Goal: Task Accomplishment & Management: Use online tool/utility

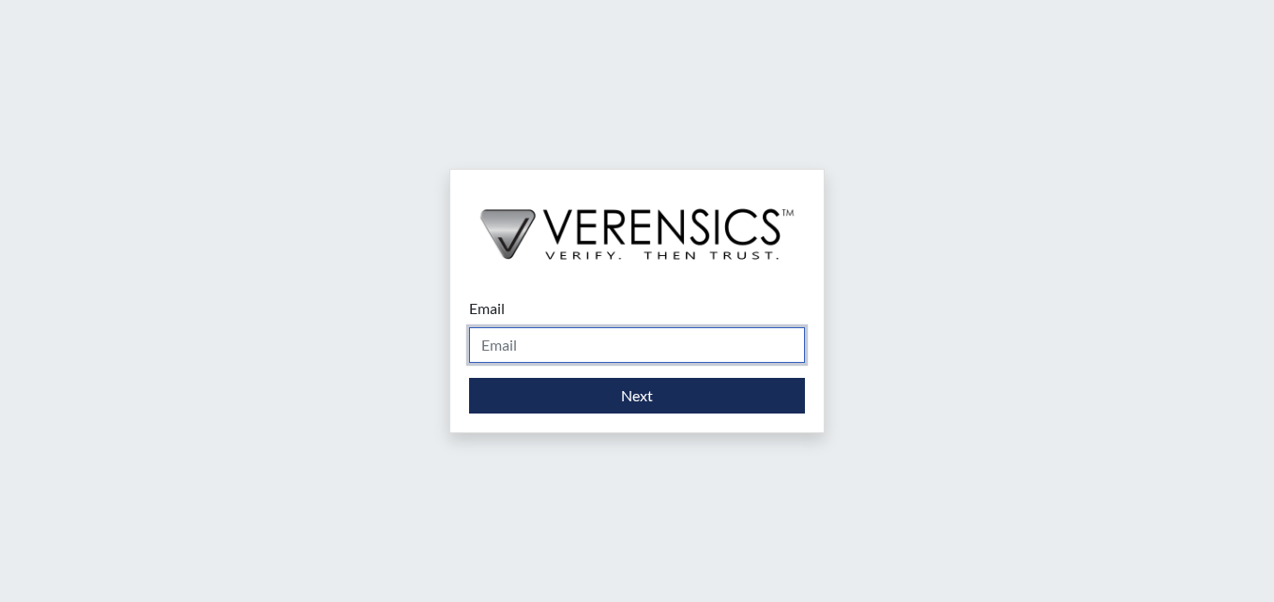
click at [527, 347] on input "Email" at bounding box center [637, 345] width 336 height 36
type input "[PERSON_NAME][EMAIL_ADDRESS][DOMAIN_NAME]"
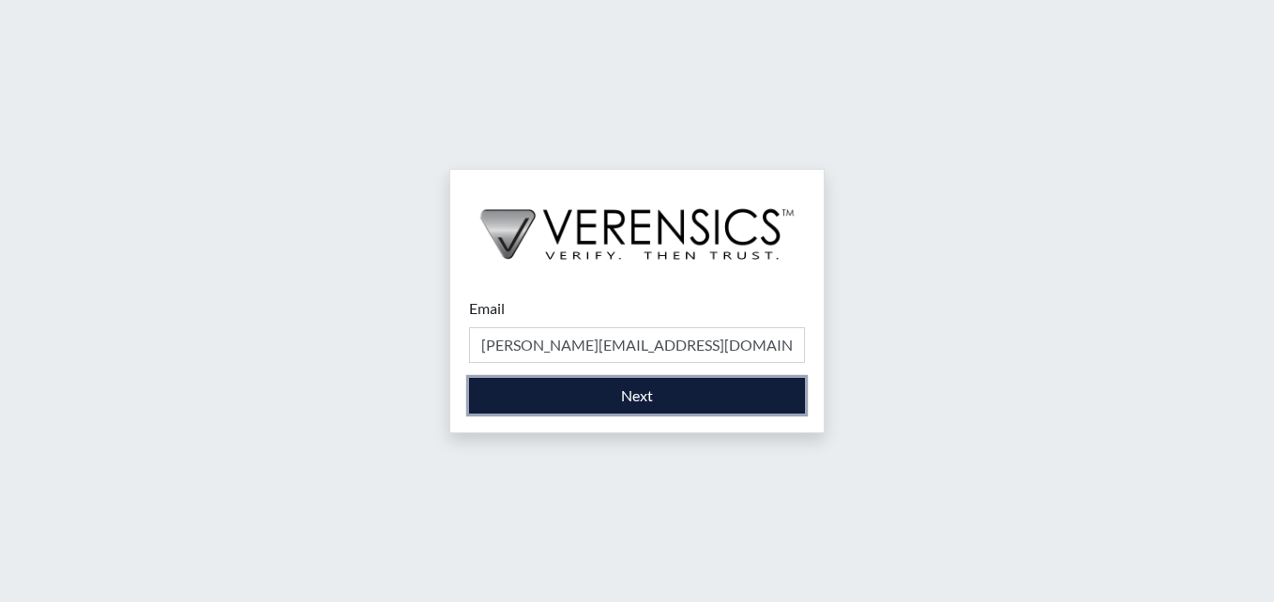
click at [617, 403] on button "Next" at bounding box center [637, 396] width 336 height 36
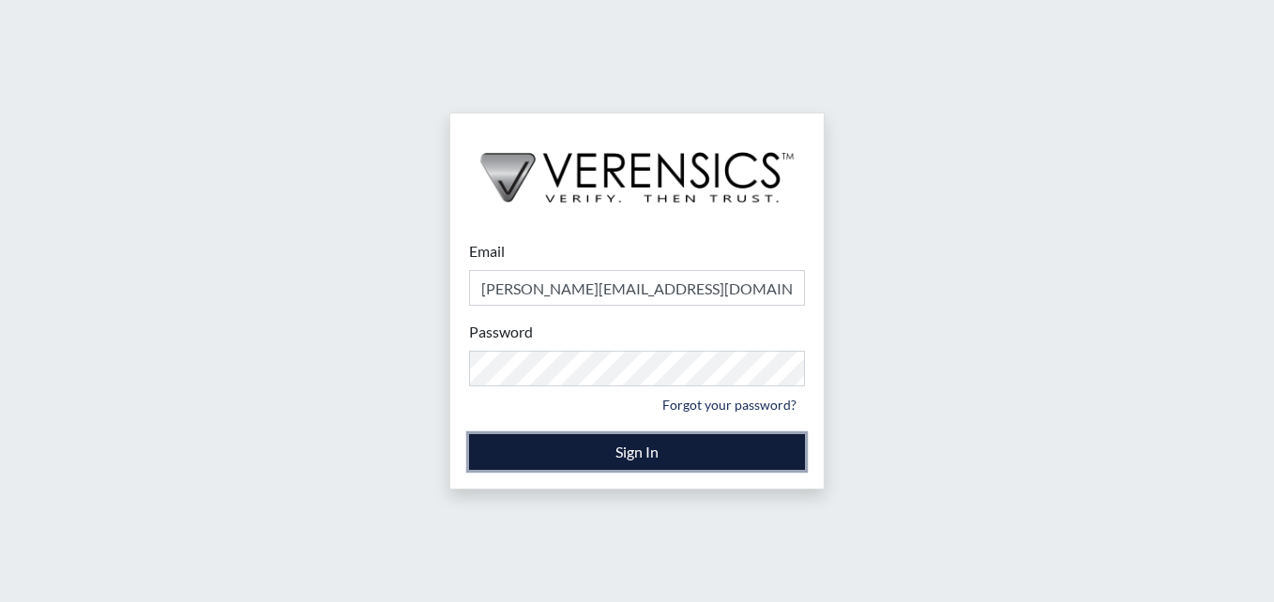
click at [669, 457] on button "Sign In" at bounding box center [637, 452] width 336 height 36
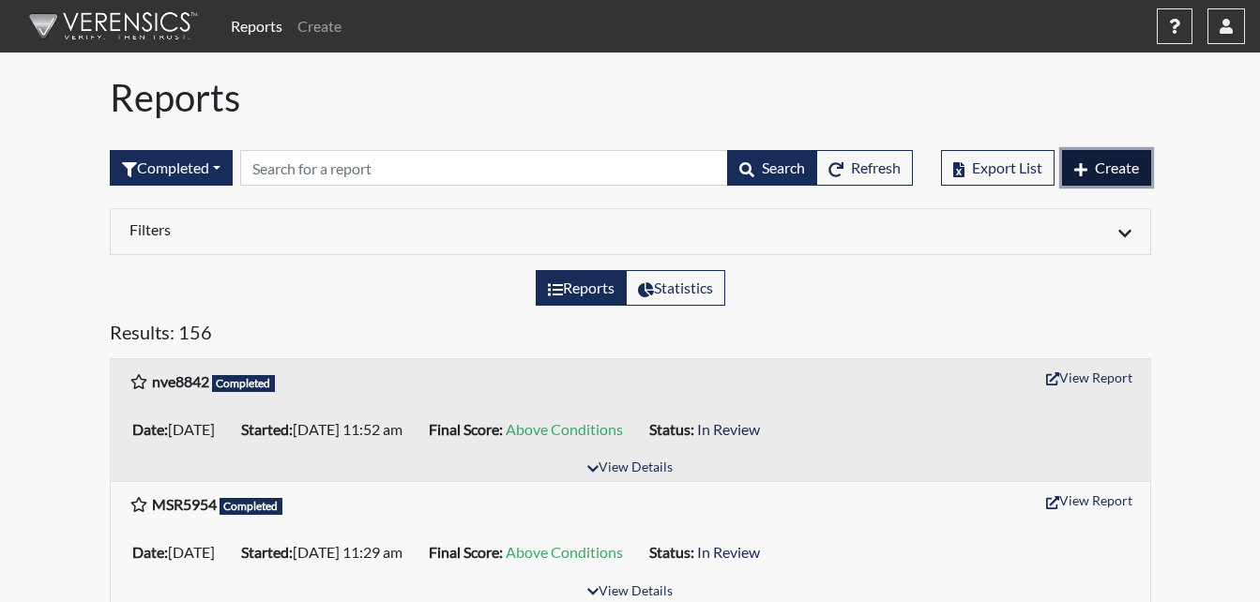
click at [1100, 169] on span "Create" at bounding box center [1117, 168] width 44 height 18
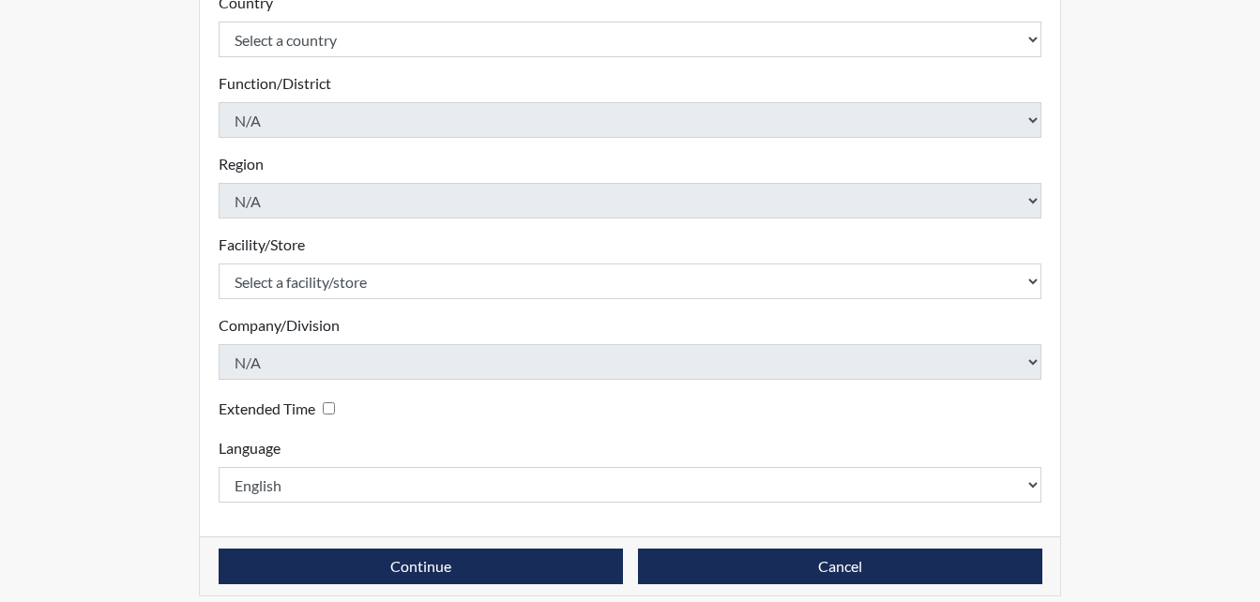
scroll to position [453, 0]
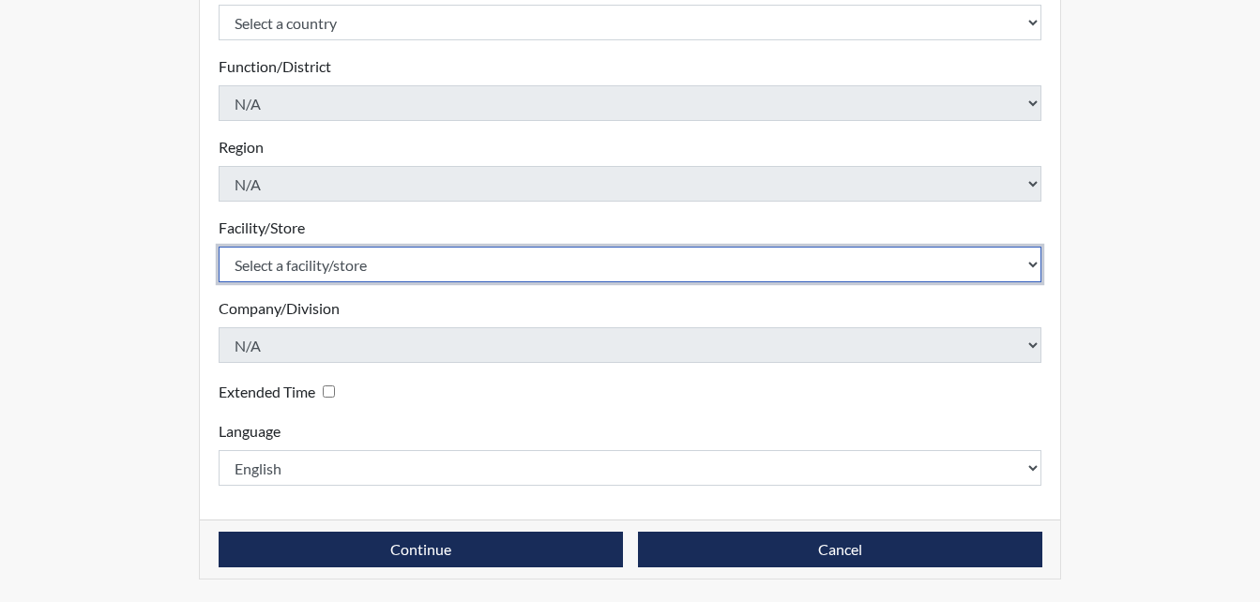
click at [1029, 266] on select "Select a facility/store Long Unit [PERSON_NAME] [PERSON_NAME] Women's PDC" at bounding box center [631, 265] width 824 height 36
select select "0df420ef-37bf-4276-ba7a-c1d957eaad15"
click at [219, 247] on select "Select a facility/store Long Unit [PERSON_NAME] [PERSON_NAME] Women's PDC" at bounding box center [631, 265] width 824 height 36
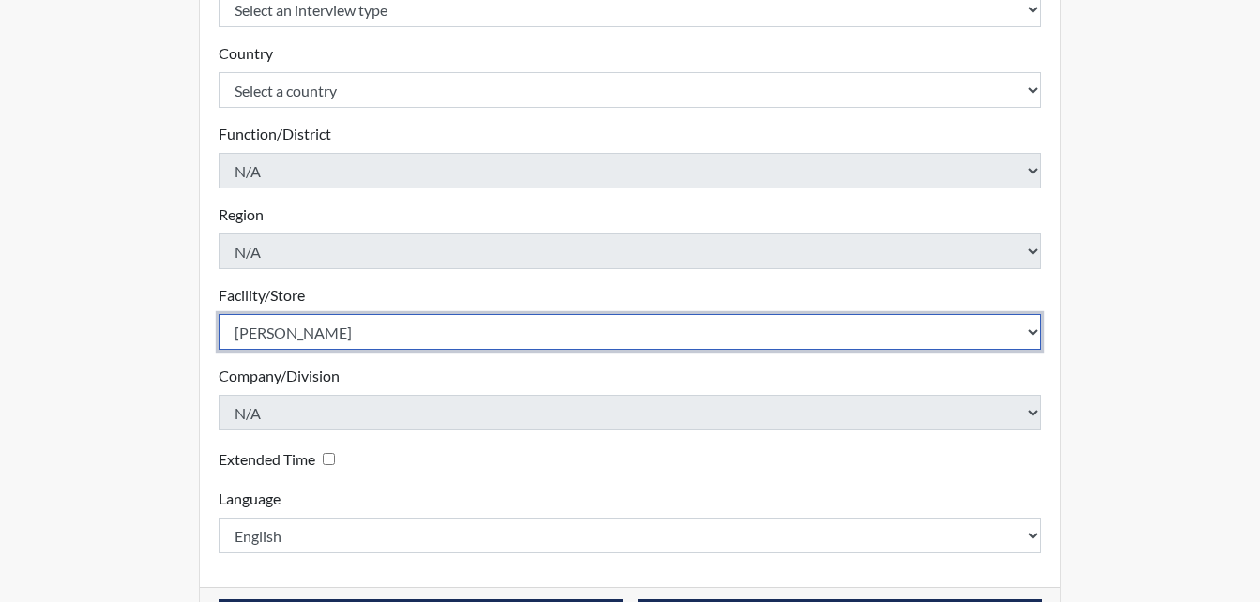
scroll to position [0, 0]
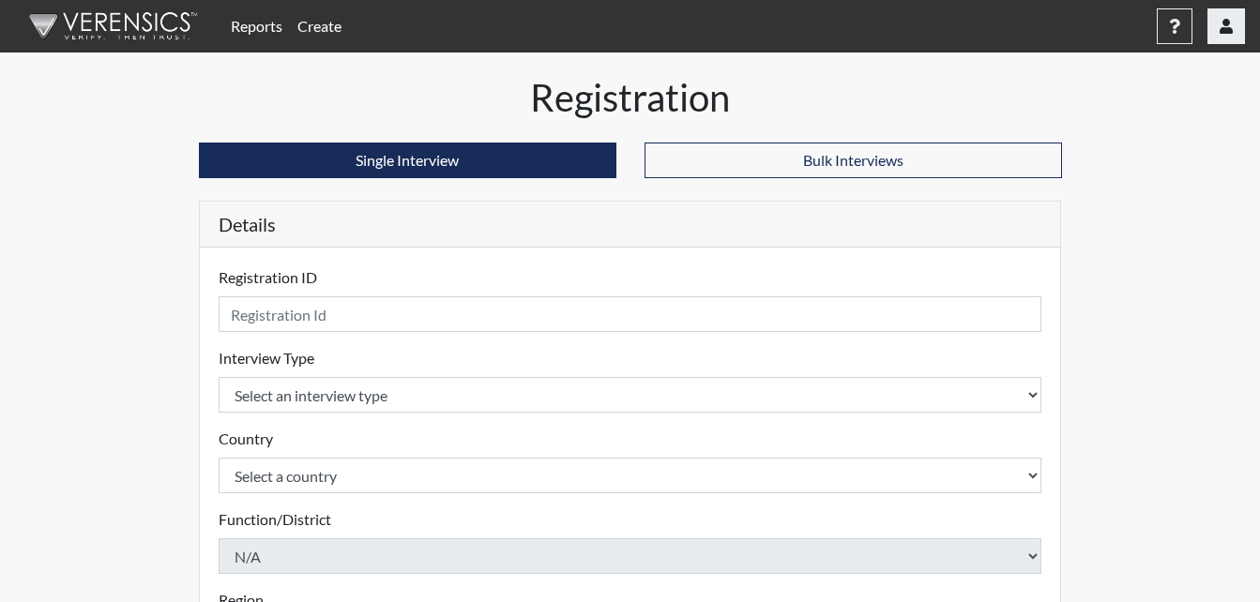
click at [1223, 37] on button "button" at bounding box center [1226, 26] width 38 height 36
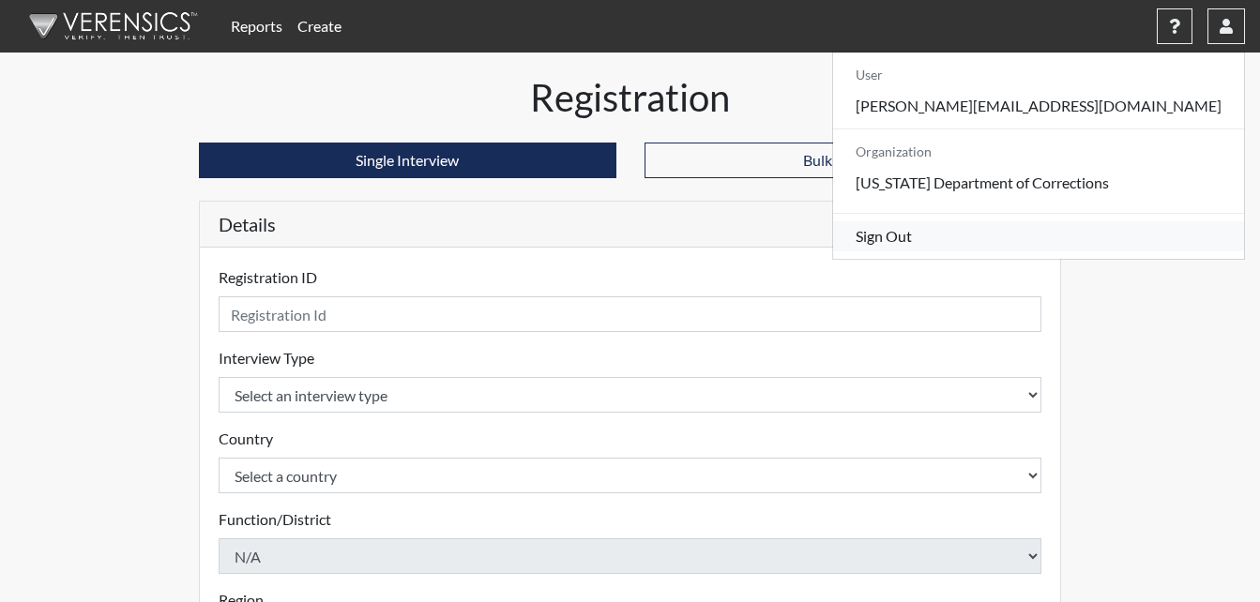
click at [1031, 251] on link "Sign Out" at bounding box center [1038, 236] width 411 height 30
